Goal: Information Seeking & Learning: Learn about a topic

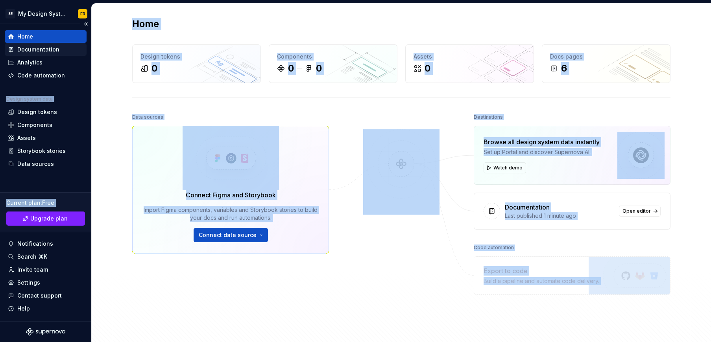
click at [37, 48] on div "Documentation" at bounding box center [38, 50] width 42 height 8
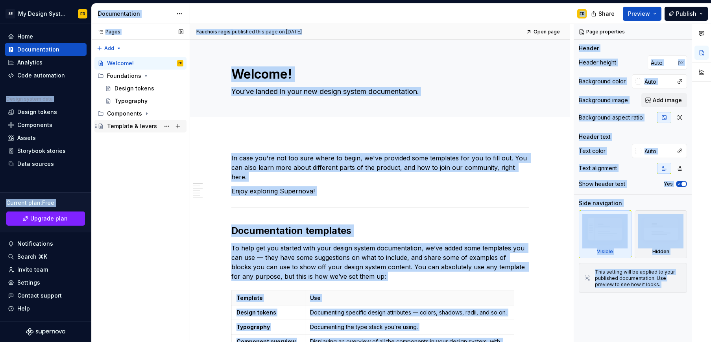
click at [116, 128] on div "Template & levers" at bounding box center [132, 126] width 50 height 8
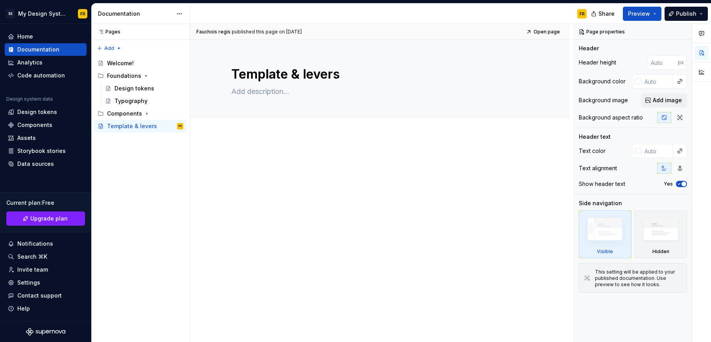
click at [268, 271] on div at bounding box center [380, 215] width 380 height 161
click at [35, 13] on html "SE My Design System FR Home Documentation Analytics Code automation Design syst…" at bounding box center [355, 171] width 711 height 342
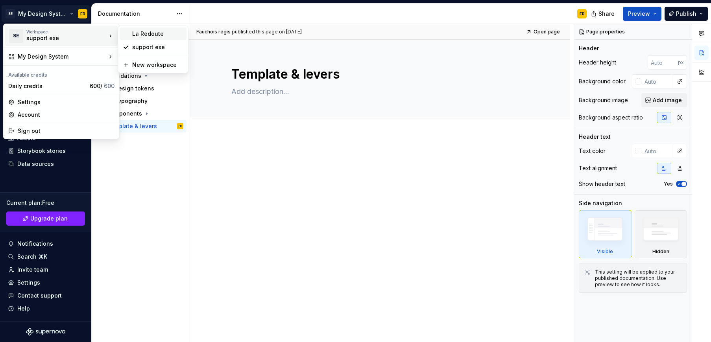
click at [156, 35] on div "La Redoute" at bounding box center [157, 34] width 51 height 8
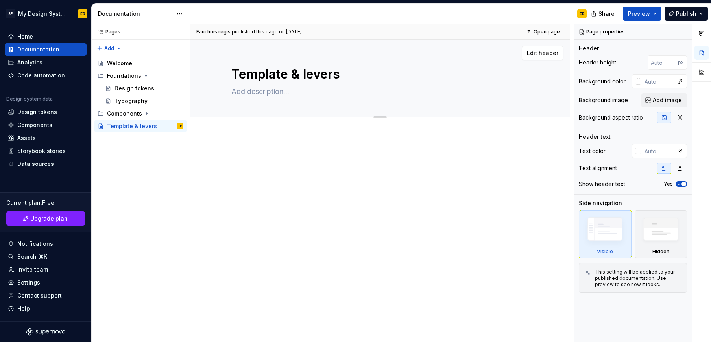
type textarea "*"
